Goal: Obtain resource: Obtain resource

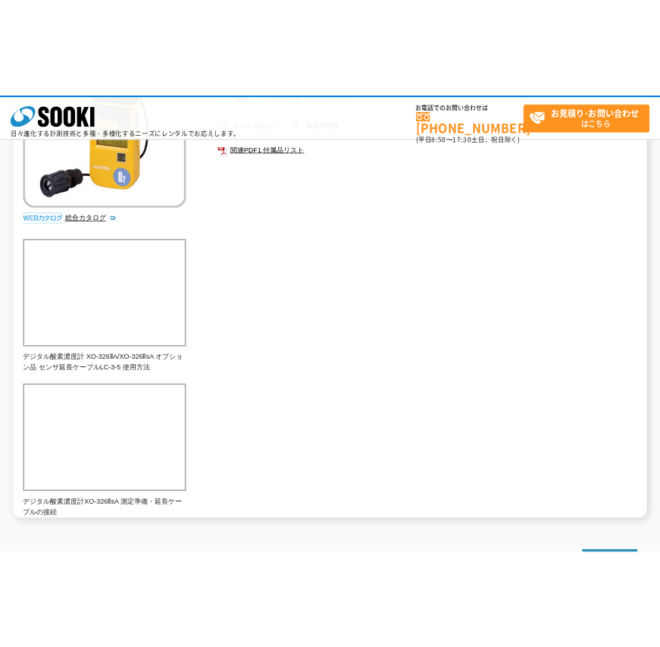
scroll to position [152, 0]
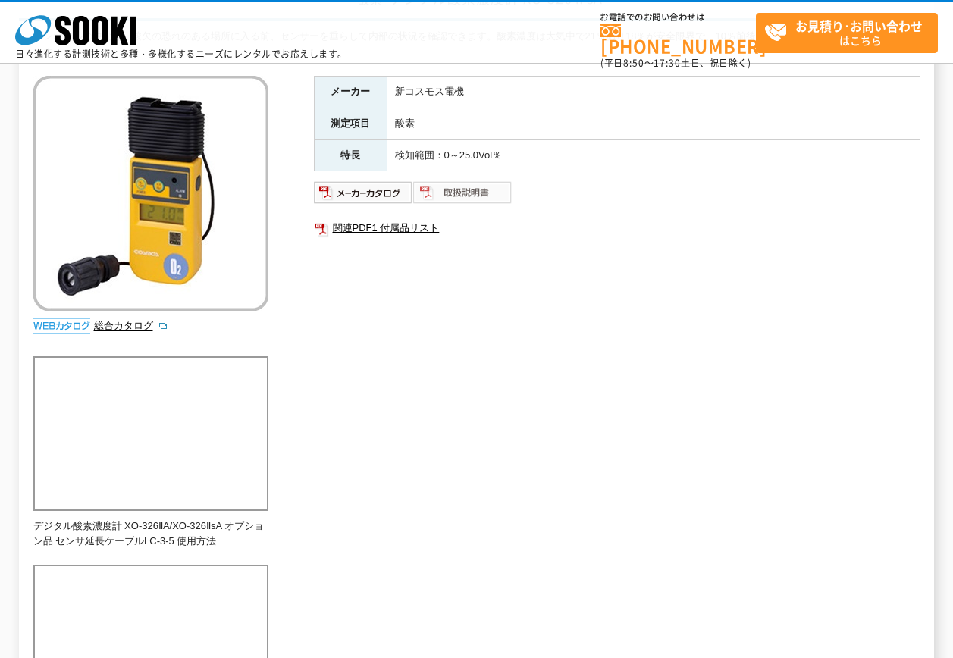
click at [464, 193] on img at bounding box center [462, 192] width 99 height 24
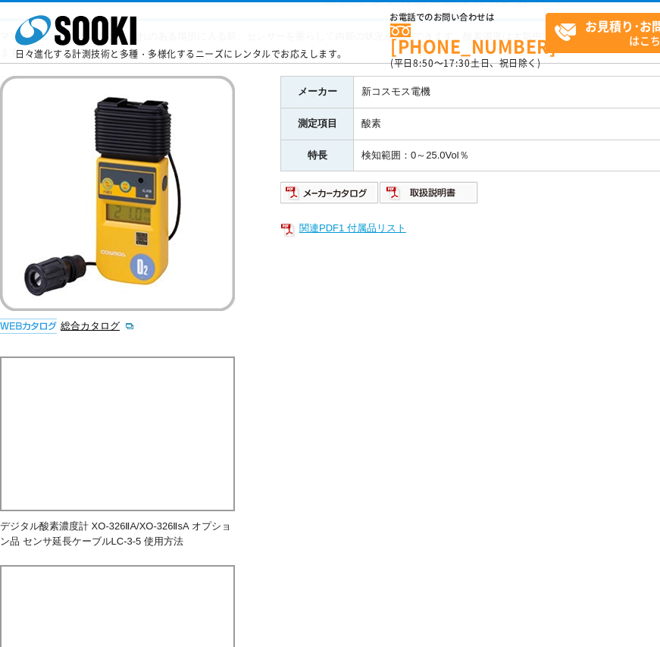
scroll to position [0, 0]
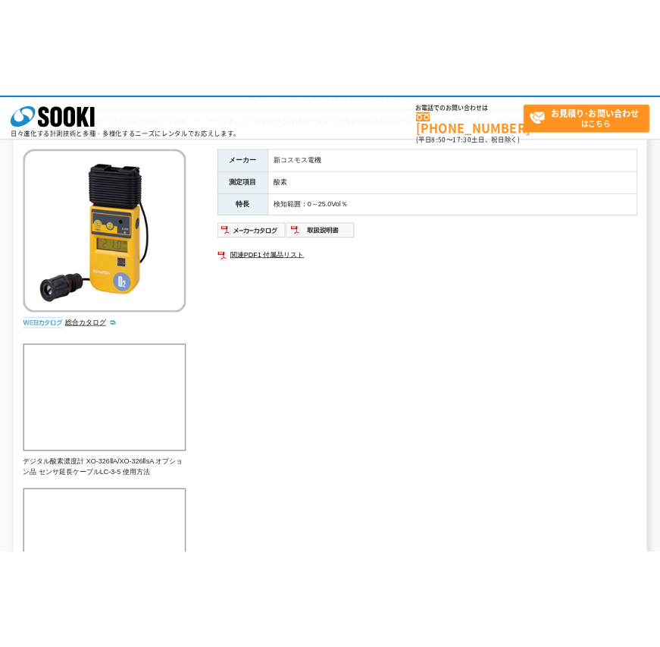
scroll to position [152, 0]
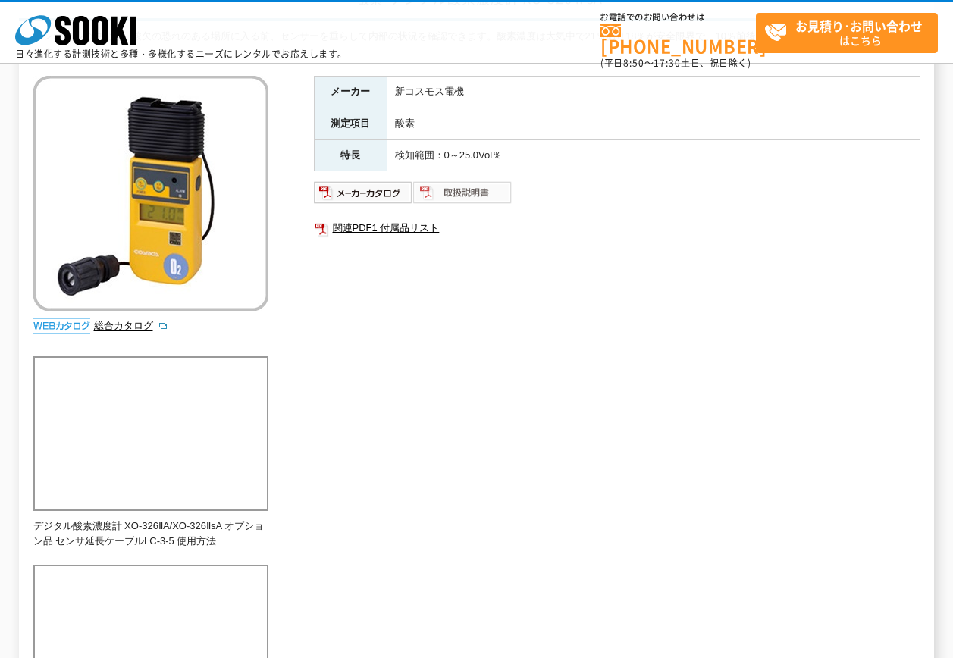
click at [475, 187] on img at bounding box center [462, 192] width 99 height 24
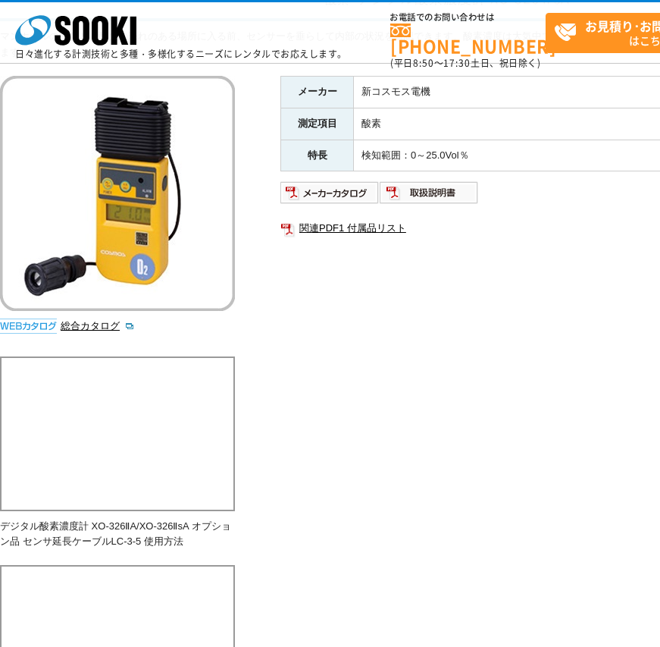
click at [412, 481] on div "マンホールの中など、酸欠の恐れのある場所に入る前、センサーを垂らして内部の状況を確認できます。酸素濃度は大気中で21％あり18％が安全限界で、10％前後になる…" at bounding box center [443, 393] width 887 height 729
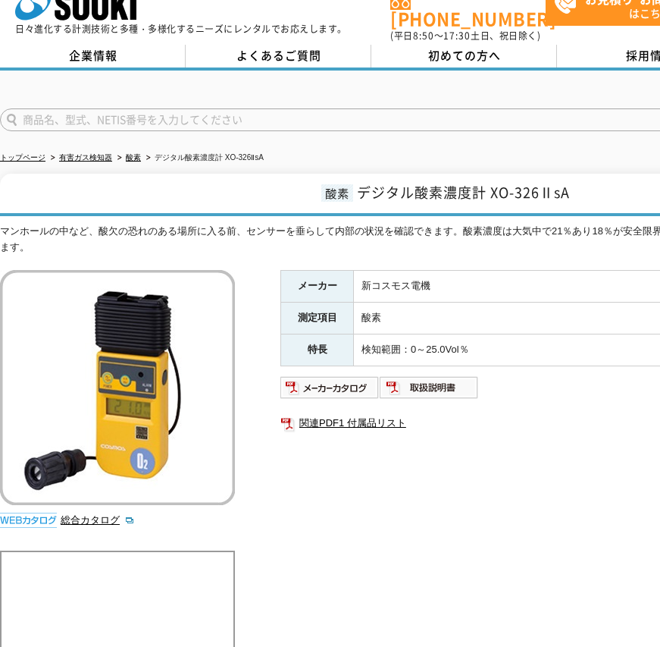
scroll to position [0, 0]
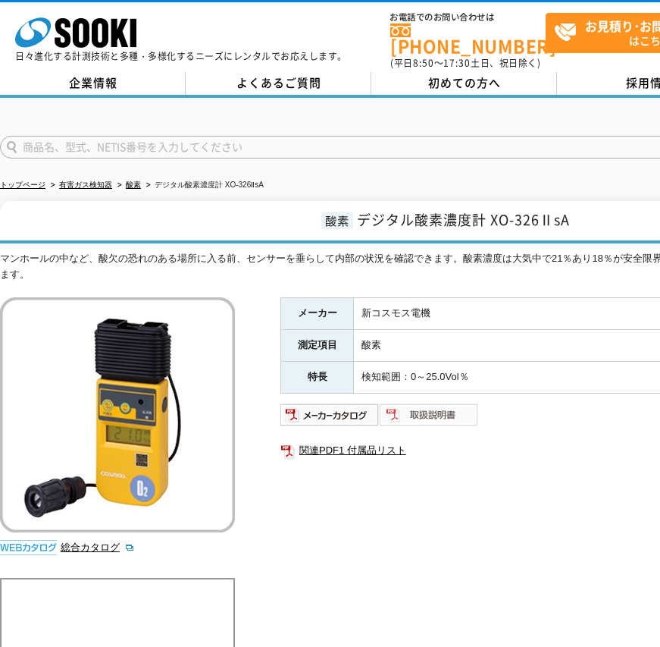
click at [419, 406] on img at bounding box center [429, 415] width 99 height 24
